Goal: Navigation & Orientation: Go to known website

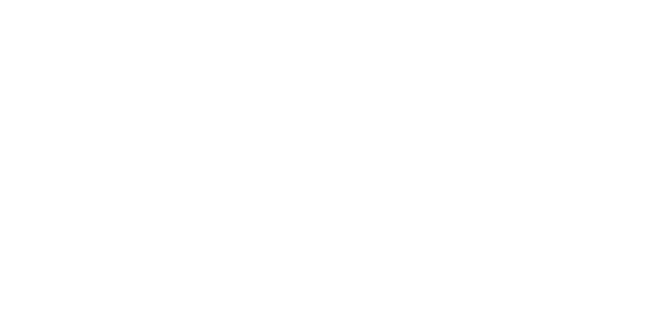
click at [645, 4] on div at bounding box center [336, 4] width 665 height 0
